Goal: Transaction & Acquisition: Purchase product/service

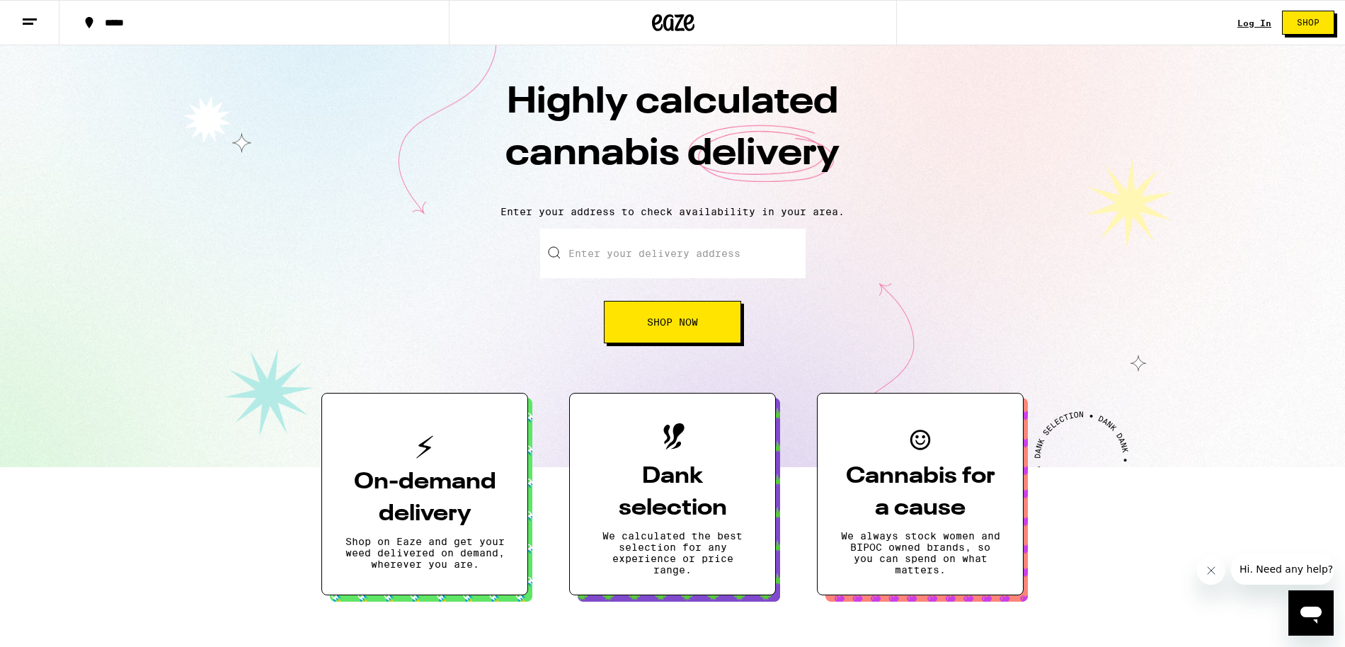
click at [673, 246] on input "Enter your delivery address" at bounding box center [673, 254] width 266 height 50
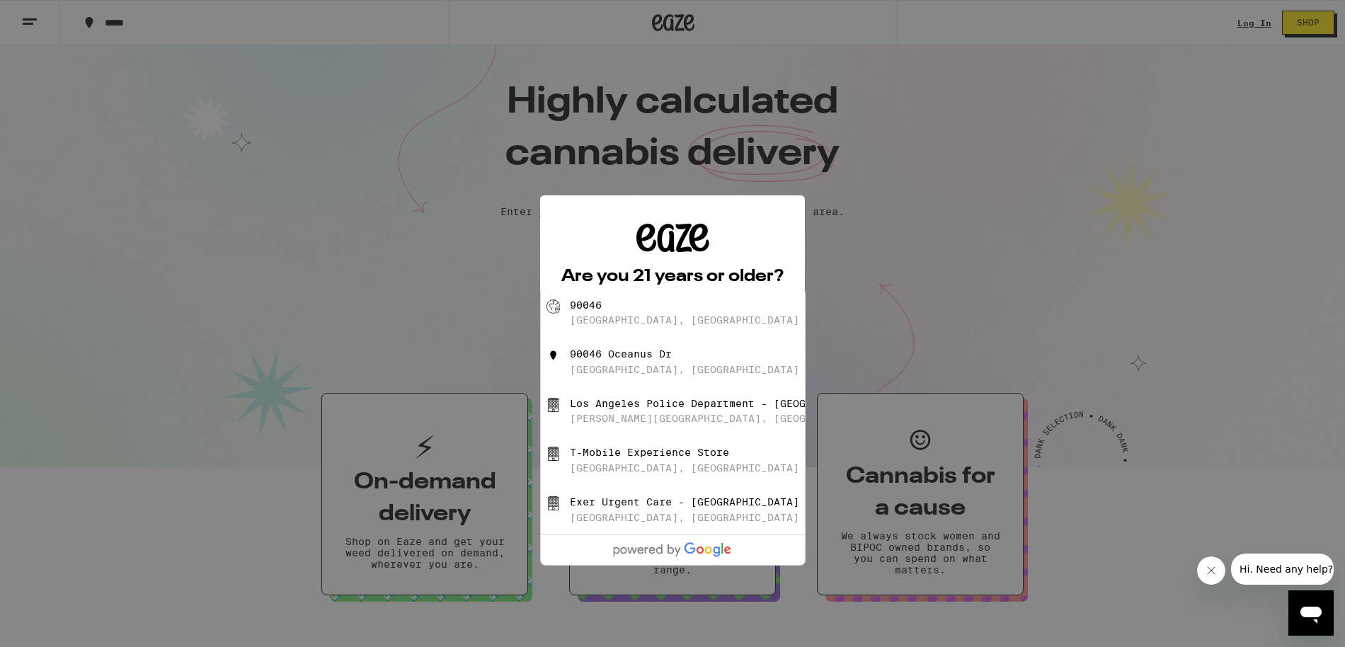
click at [644, 319] on div "[GEOGRAPHIC_DATA], [GEOGRAPHIC_DATA]" at bounding box center [684, 319] width 229 height 11
type input "[GEOGRAPHIC_DATA]"
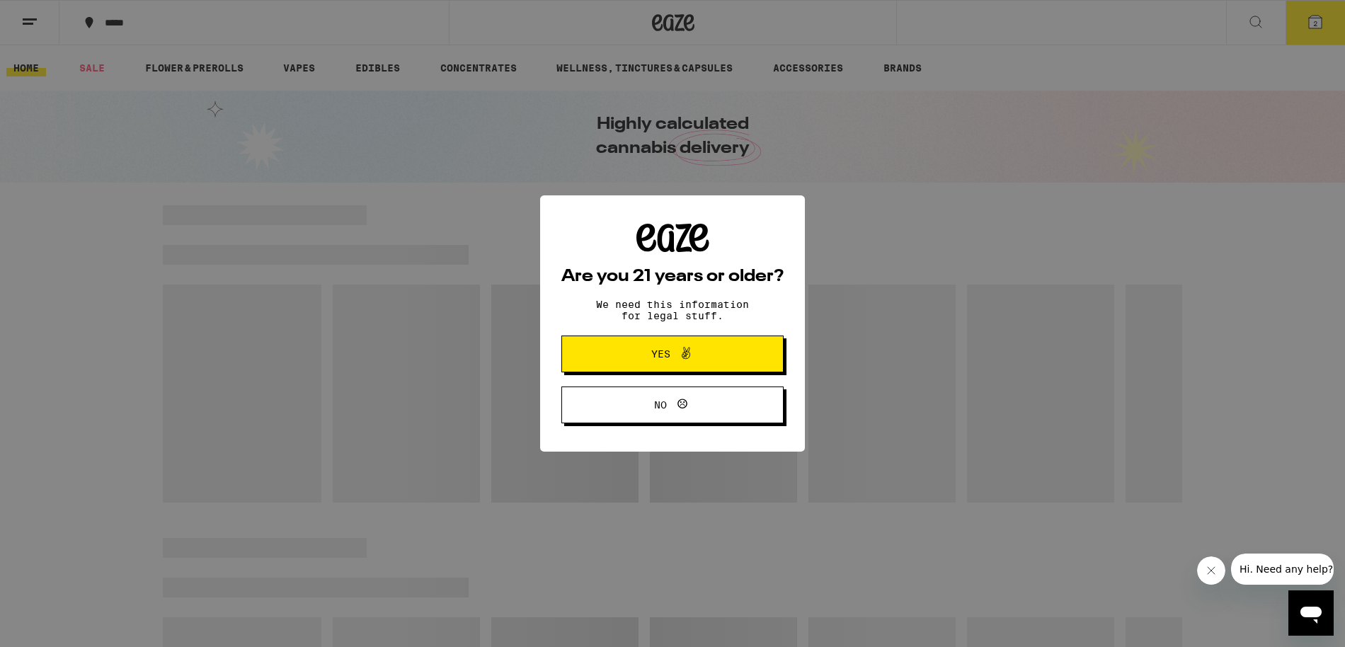
click at [660, 353] on span "Yes" at bounding box center [660, 354] width 19 height 10
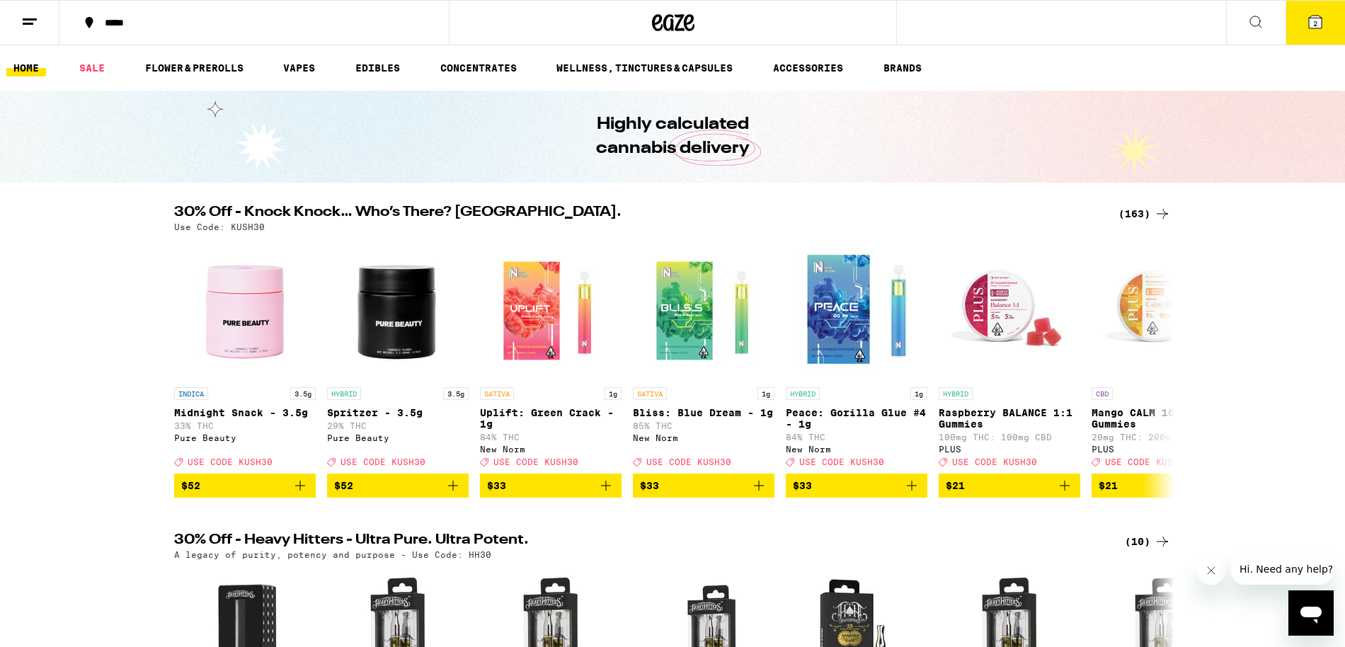
click at [1253, 21] on icon at bounding box center [1256, 21] width 17 height 17
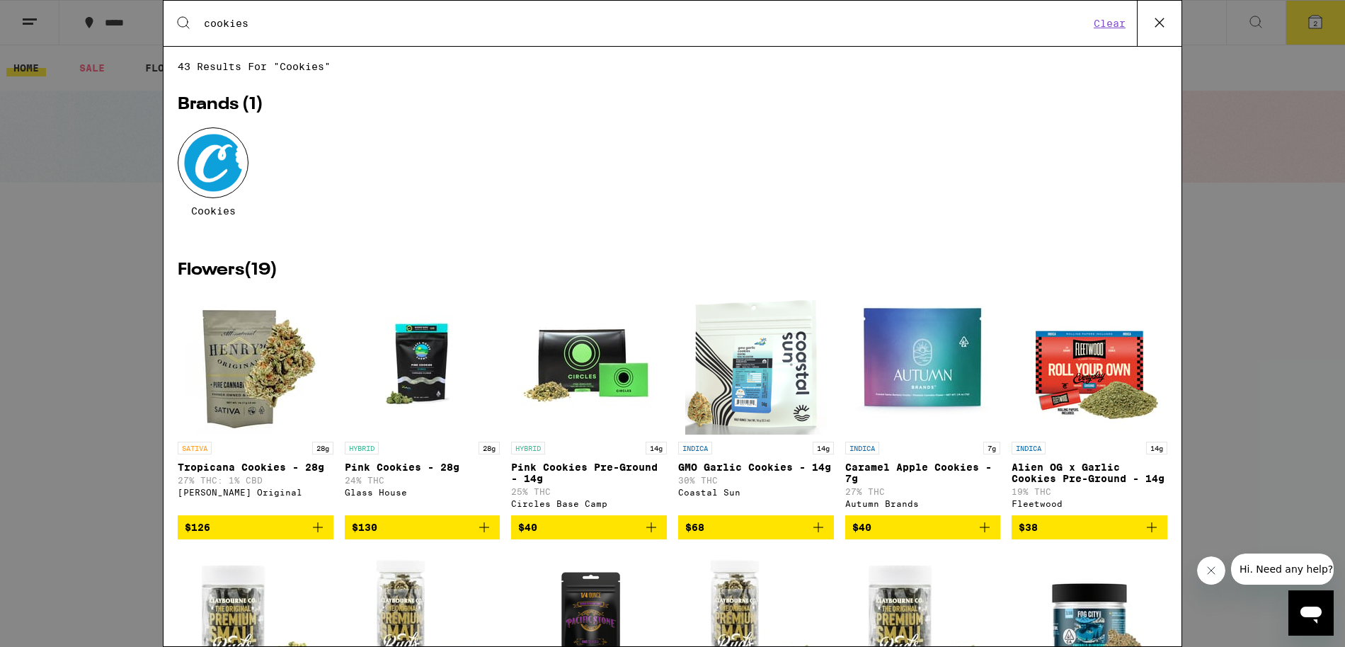
type input "cookies"
click at [231, 163] on div at bounding box center [213, 162] width 71 height 71
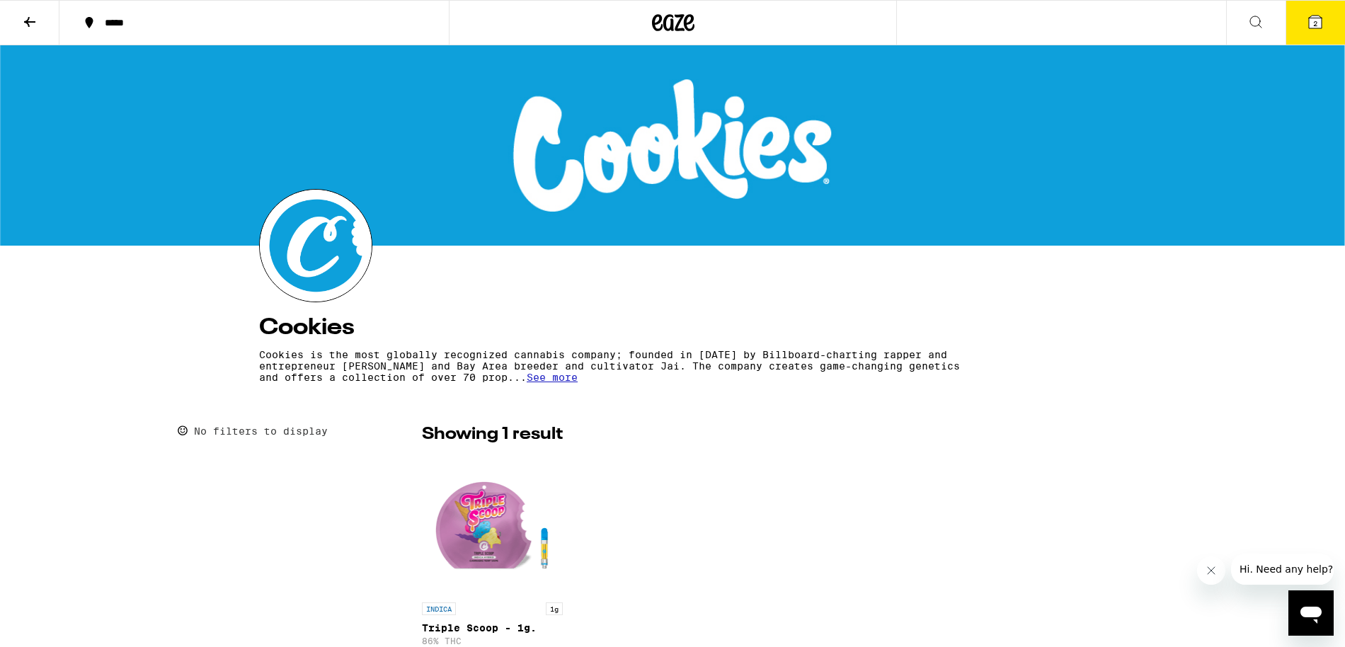
click at [673, 26] on icon at bounding box center [673, 22] width 42 height 25
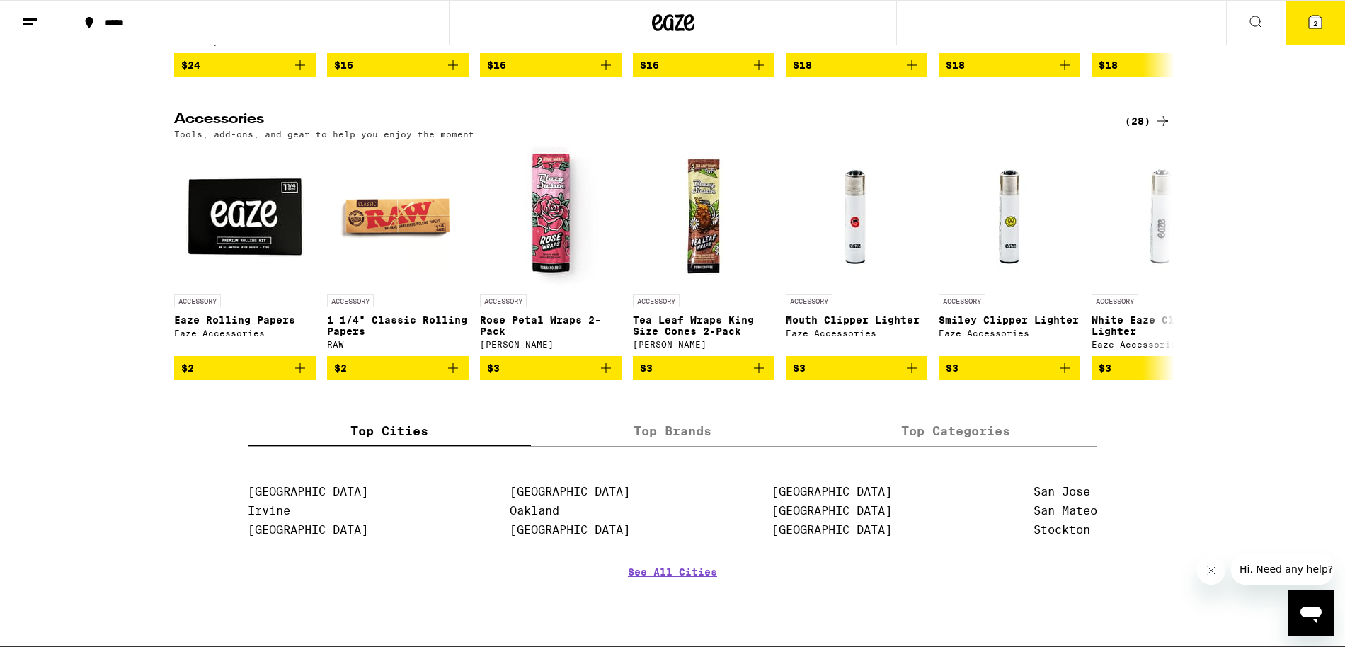
scroll to position [5970, 0]
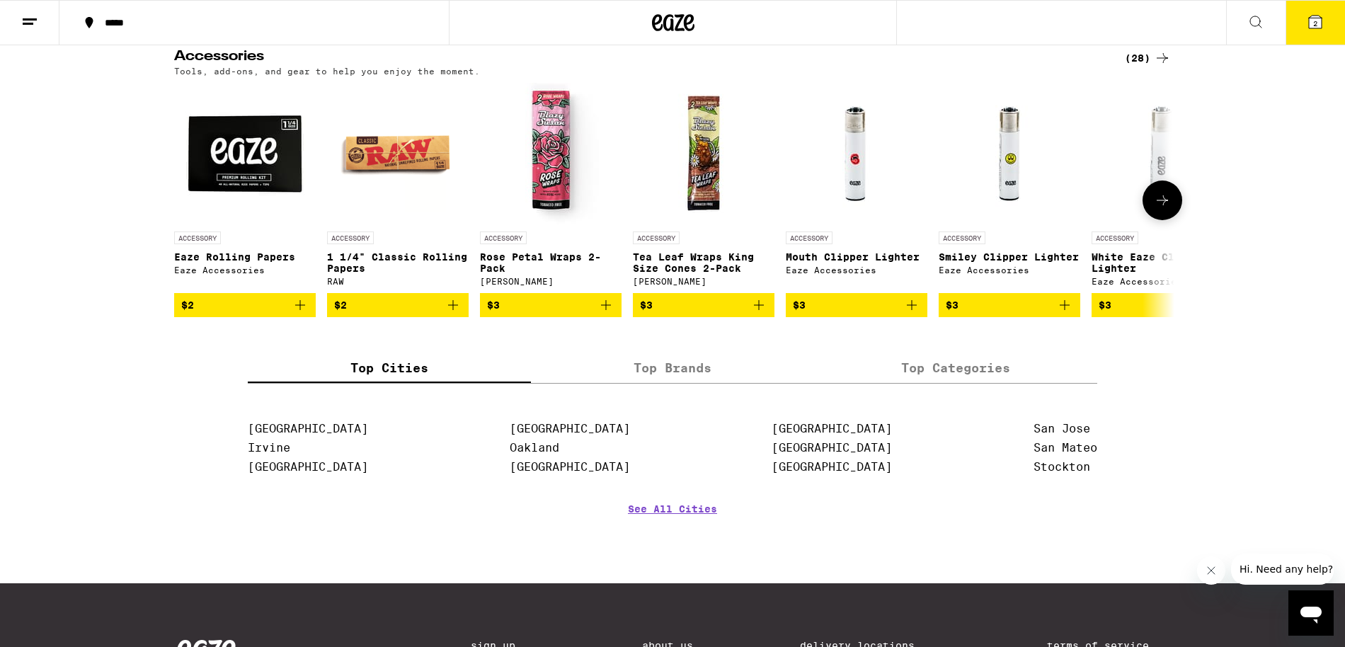
click at [1163, 209] on icon at bounding box center [1162, 200] width 17 height 17
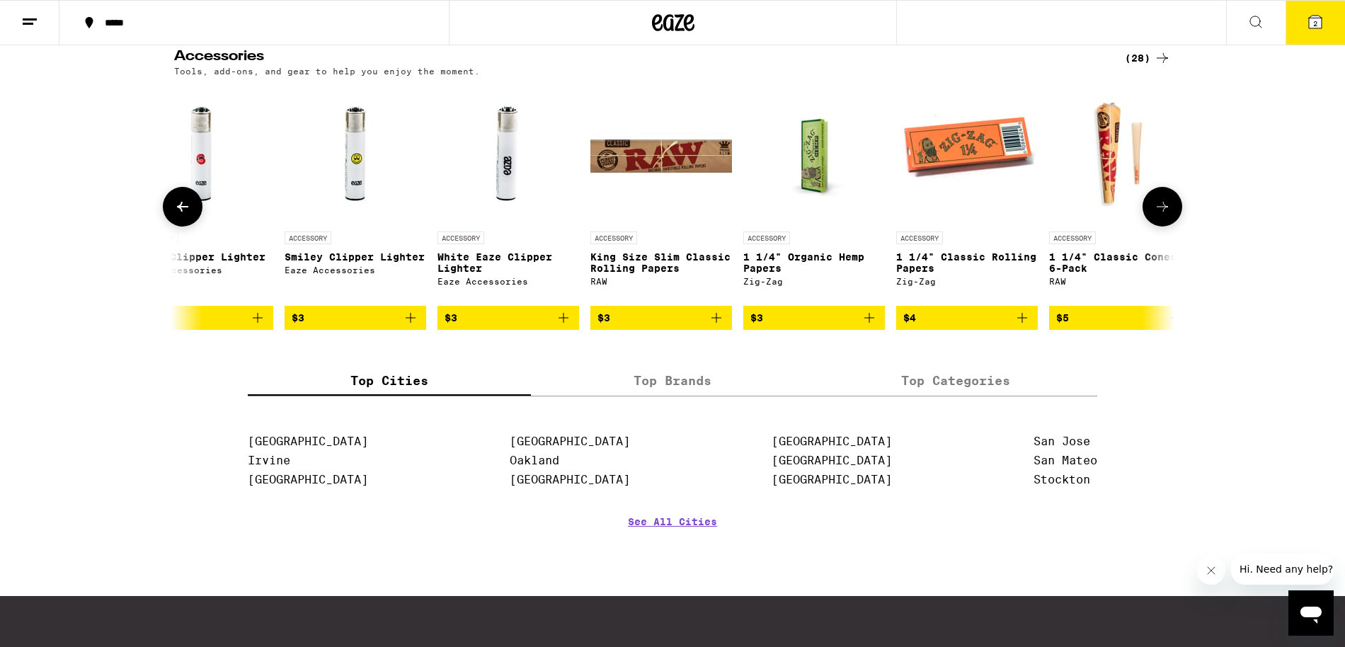
scroll to position [0, 843]
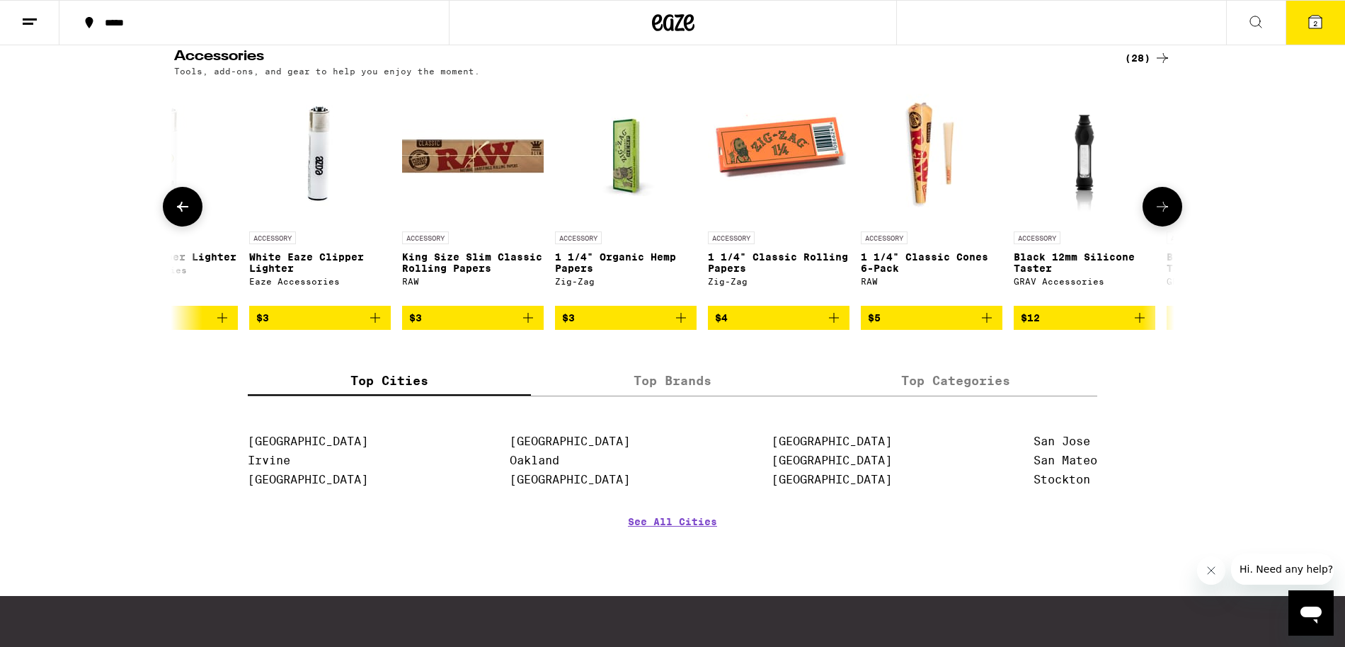
click at [1163, 212] on icon at bounding box center [1162, 207] width 11 height 10
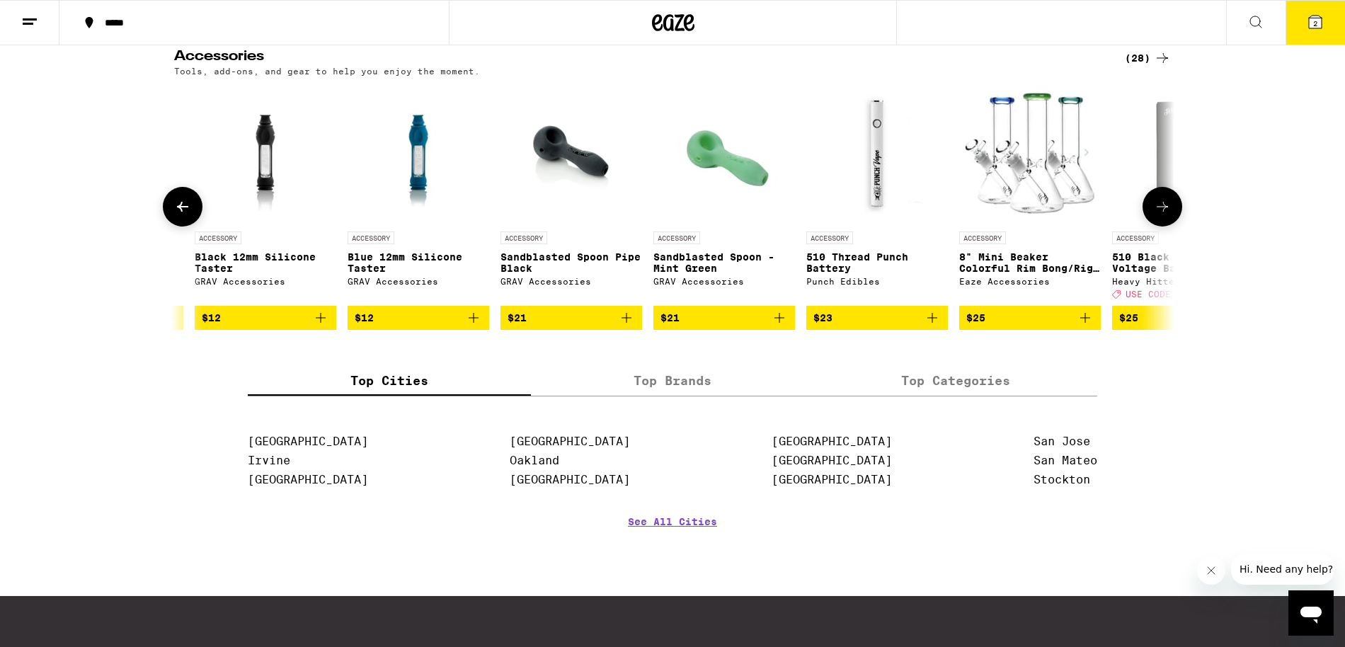
scroll to position [0, 1685]
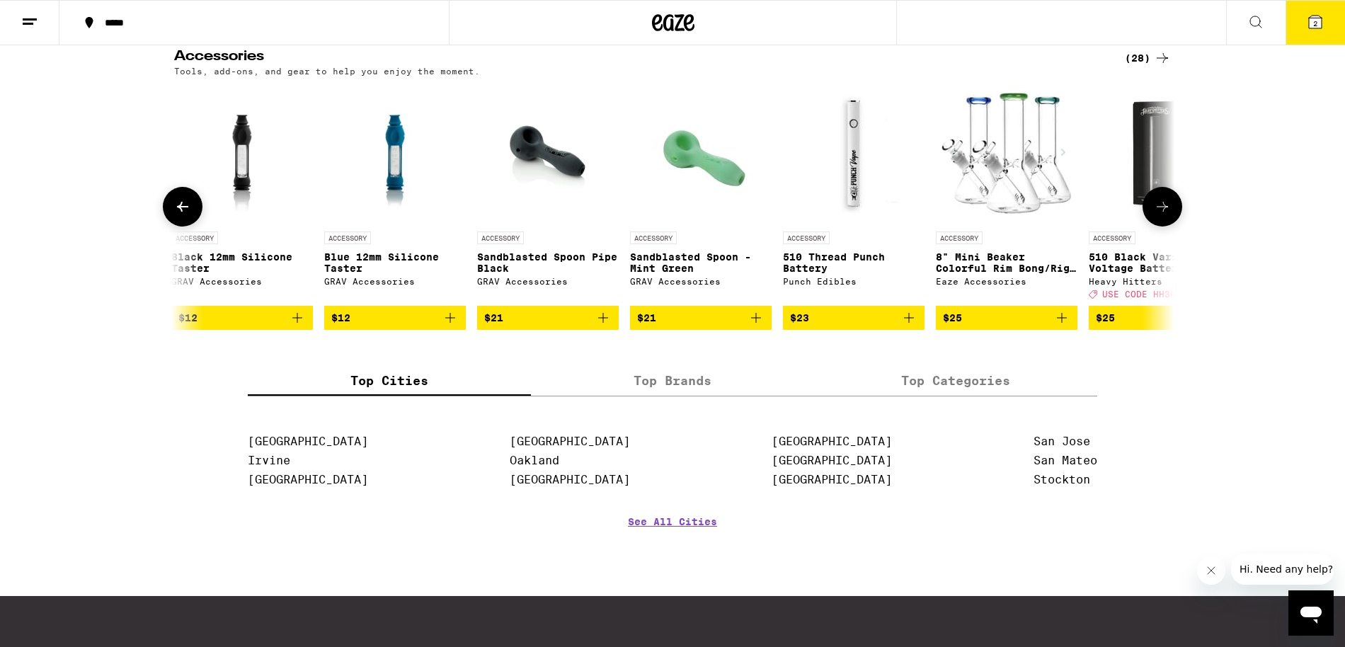
click at [1163, 212] on icon at bounding box center [1162, 207] width 11 height 10
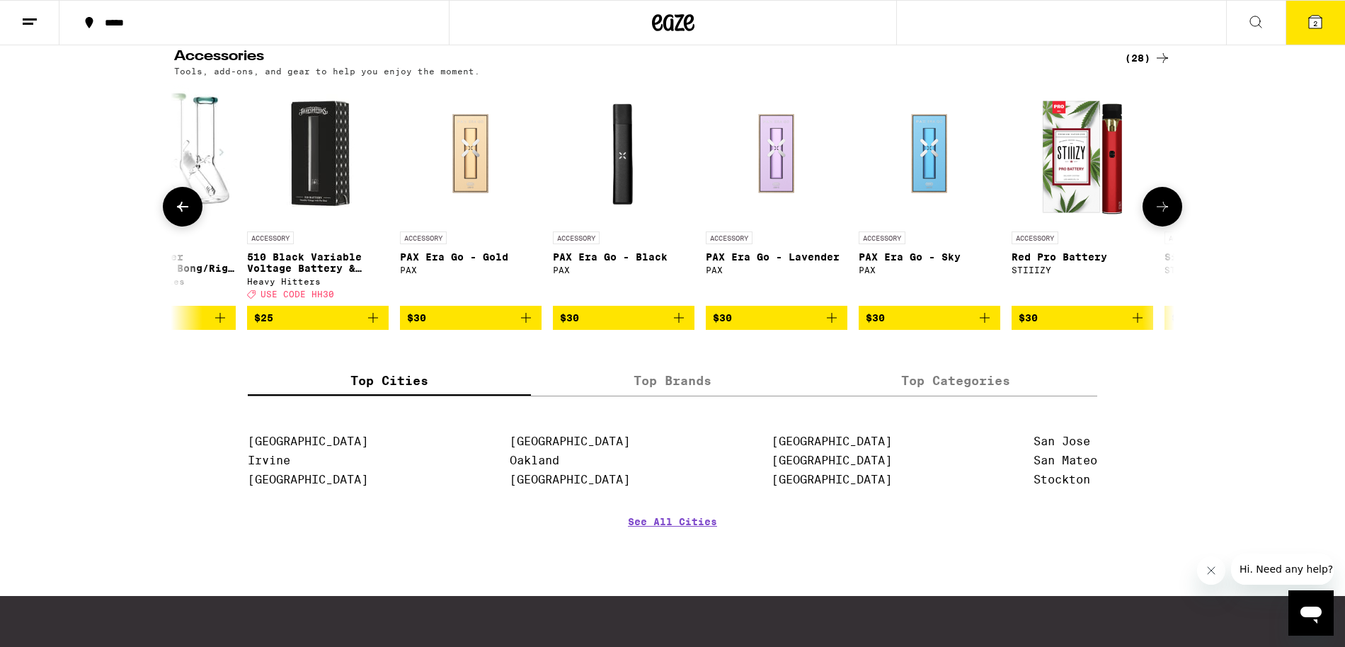
scroll to position [0, 2528]
click at [184, 215] on icon at bounding box center [182, 206] width 17 height 17
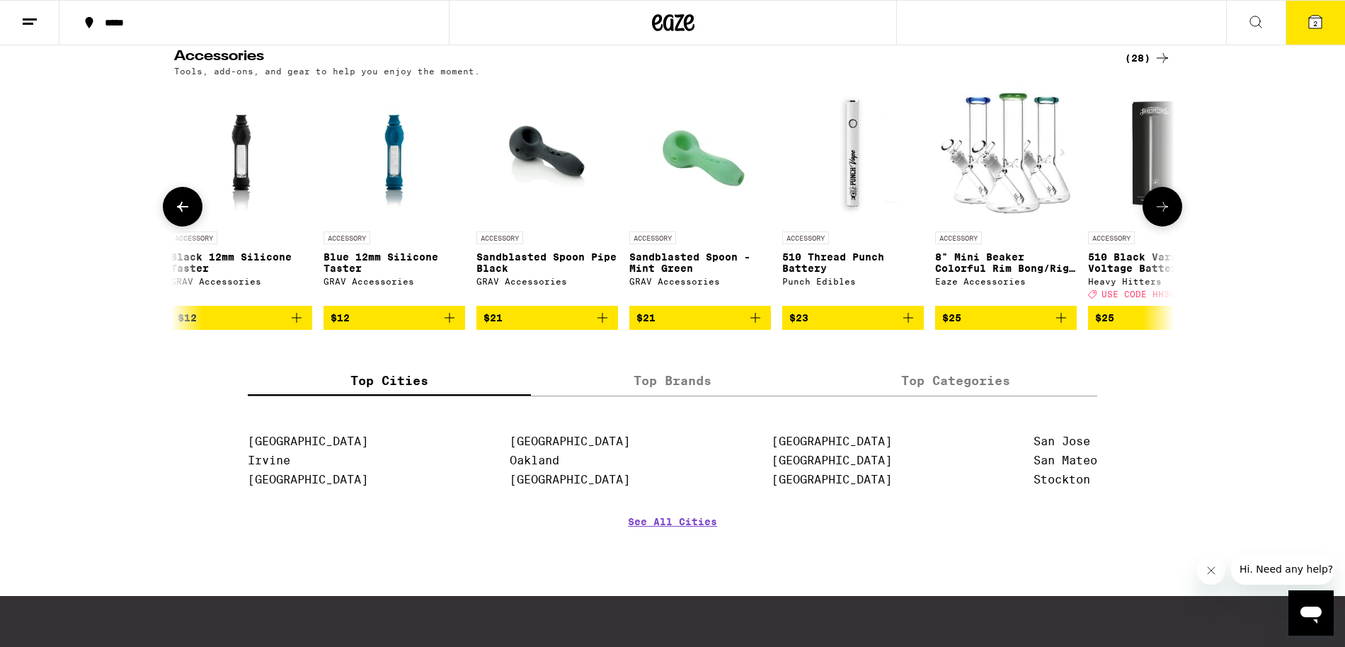
scroll to position [0, 1685]
click at [1159, 215] on icon at bounding box center [1162, 206] width 17 height 17
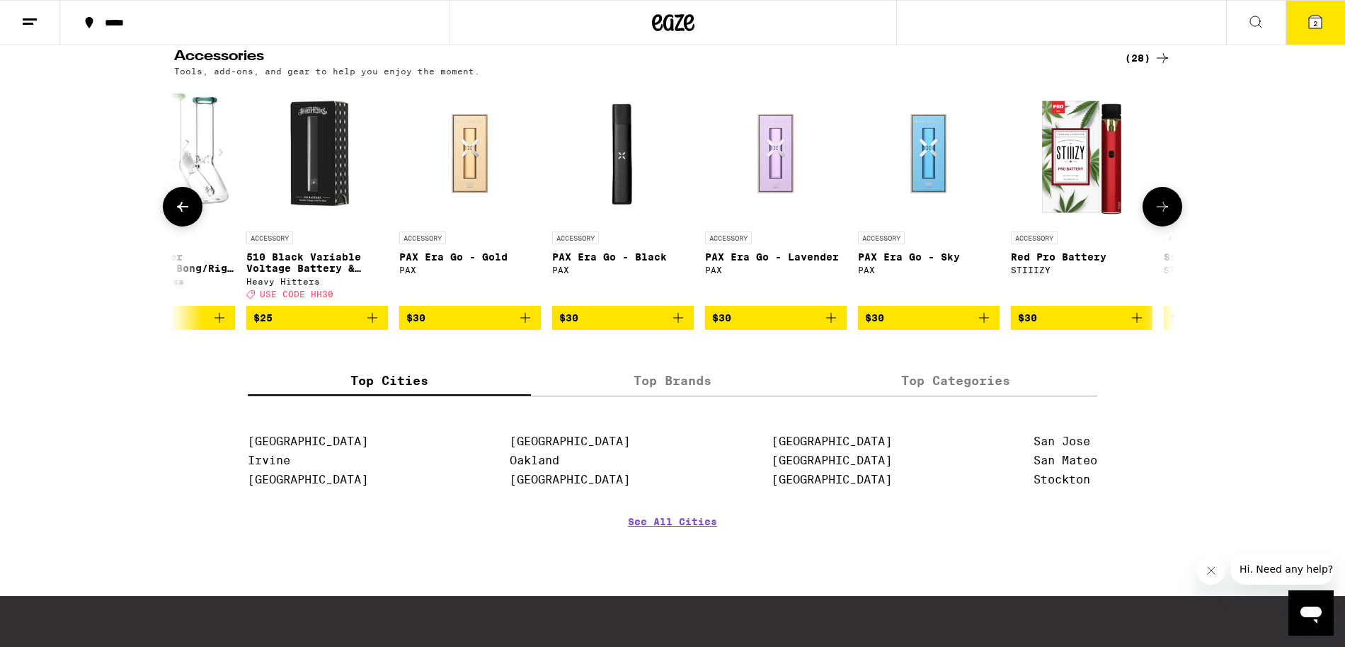
click at [1159, 215] on icon at bounding box center [1162, 206] width 17 height 17
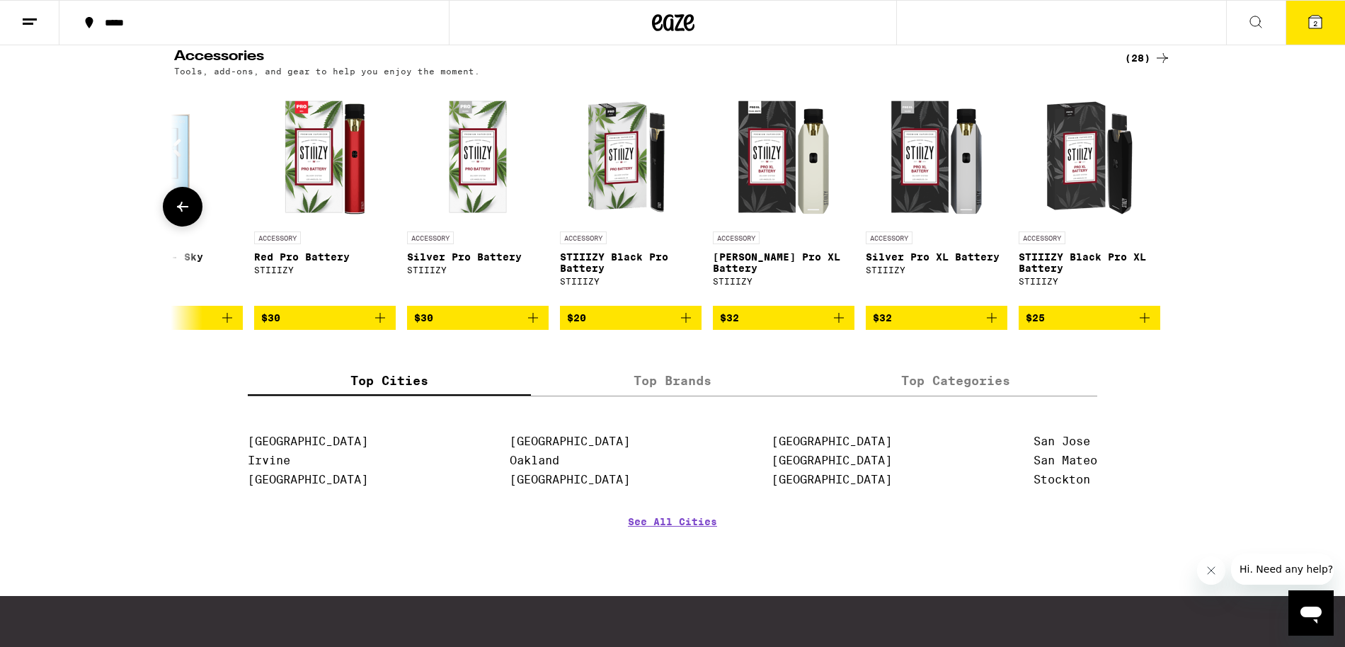
scroll to position [0, 3286]
click at [1159, 227] on div at bounding box center [1163, 207] width 40 height 40
